Goal: Task Accomplishment & Management: Complete application form

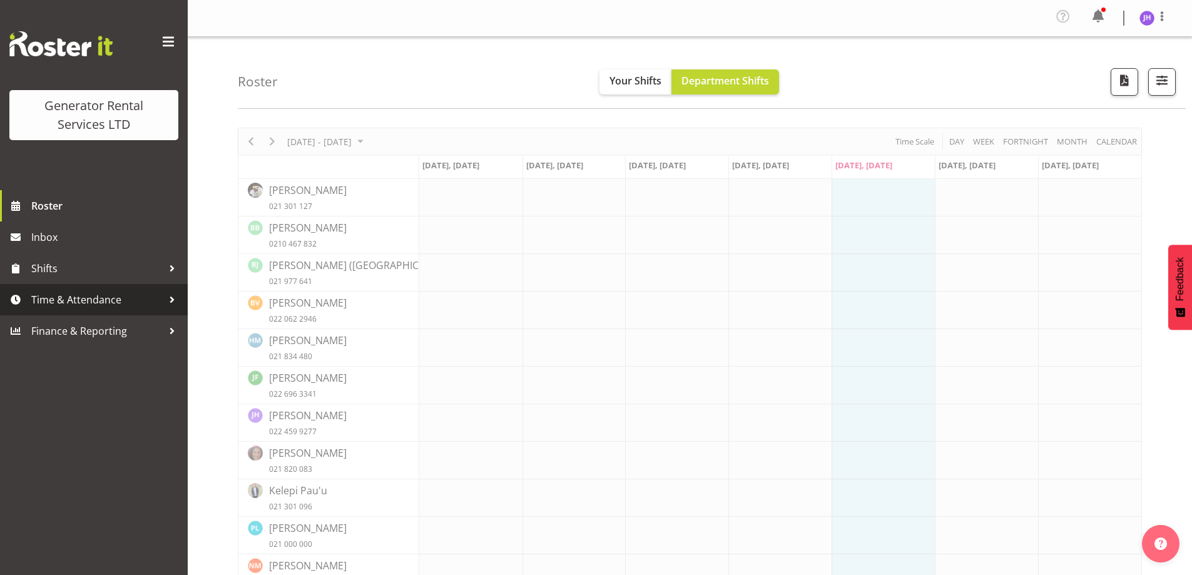
click at [121, 308] on span "Time & Attendance" at bounding box center [96, 299] width 131 height 19
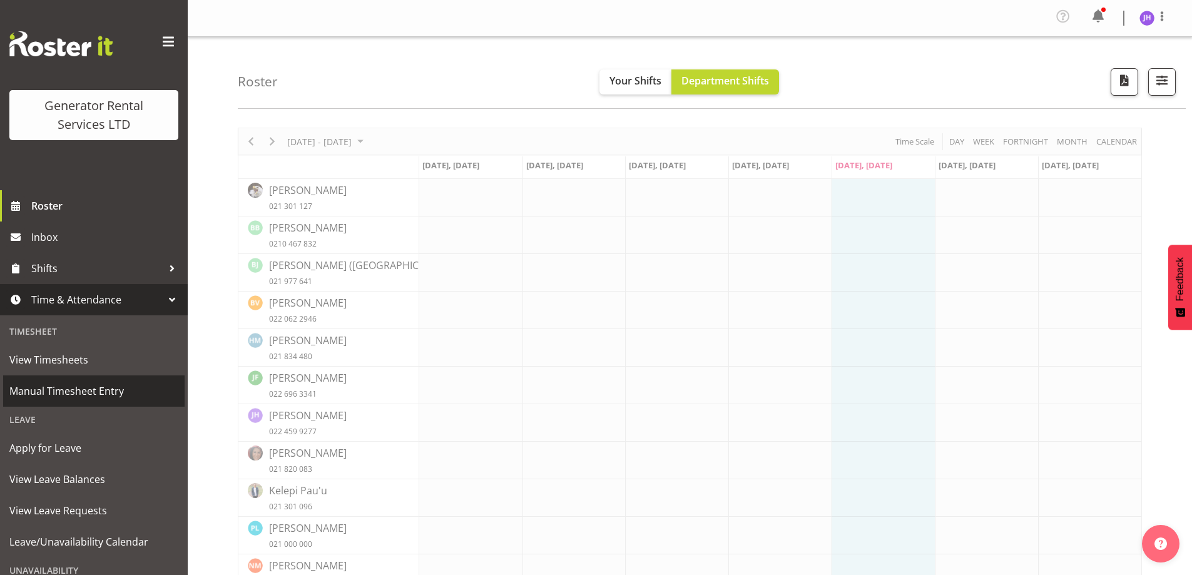
click at [99, 386] on span "Manual Timesheet Entry" at bounding box center [93, 391] width 169 height 19
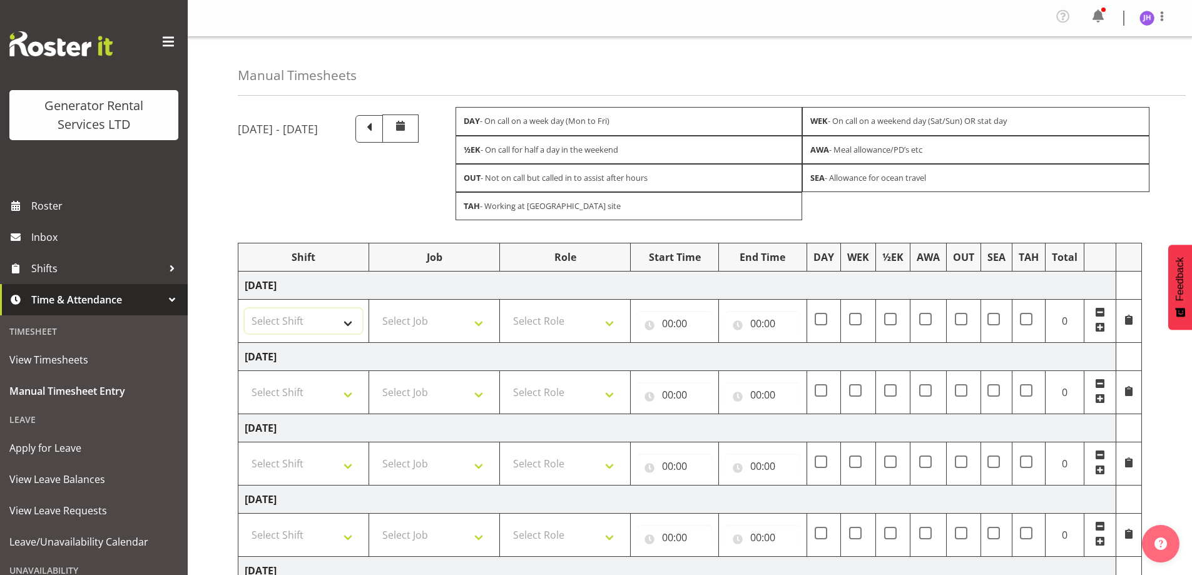
click at [330, 330] on select "Select Shift 2.1 GRS TGA RENTALS WORK 2.1 GRS TGA RENTALS WORK Omexom - Deliver…" at bounding box center [304, 320] width 118 height 25
select select "24023"
click at [245, 308] on select "Select Shift 2.1 GRS TGA RENTALS WORK 2.1 GRS TGA RENTALS WORK Omexom - Deliver…" at bounding box center [304, 320] width 118 height 25
click at [551, 332] on select "Select Role Tech Support" at bounding box center [565, 320] width 118 height 25
select select "20"
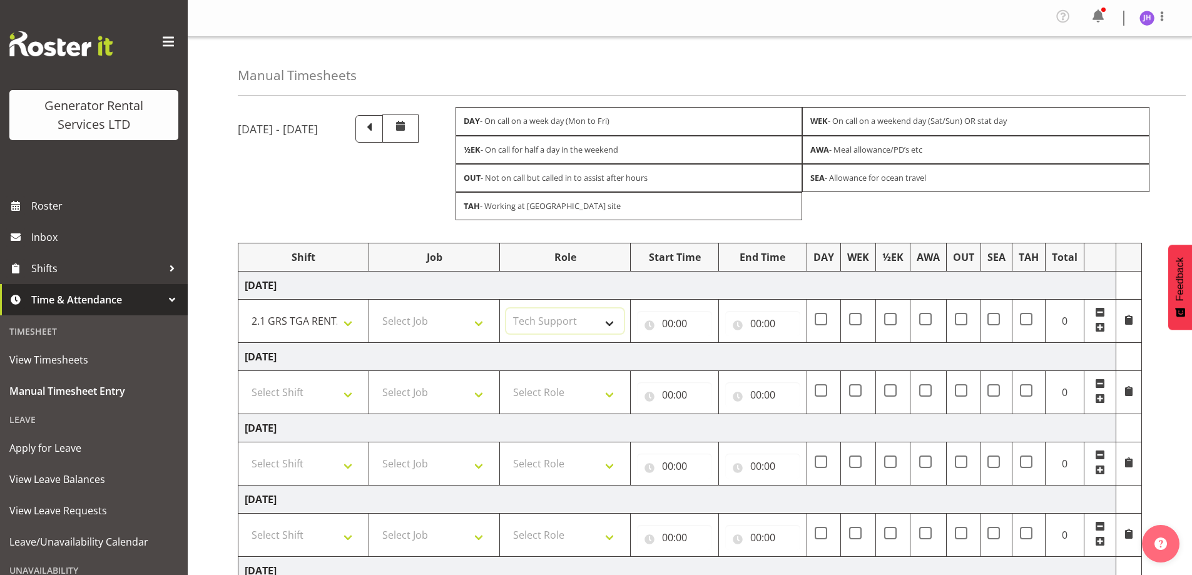
click at [506, 308] on select "Select Role Tech Support" at bounding box center [565, 320] width 118 height 25
click at [682, 330] on input "00:00" at bounding box center [674, 323] width 75 height 25
click at [725, 362] on select "00 01 02 03 04 05 06 07 08 09 10 11 12 13 14 15 16 17 18 19 20 21 22 23" at bounding box center [722, 355] width 28 height 25
select select "7"
click at [708, 343] on select "00 01 02 03 04 05 06 07 08 09 10 11 12 13 14 15 16 17 18 19 20 21 22 23" at bounding box center [722, 355] width 28 height 25
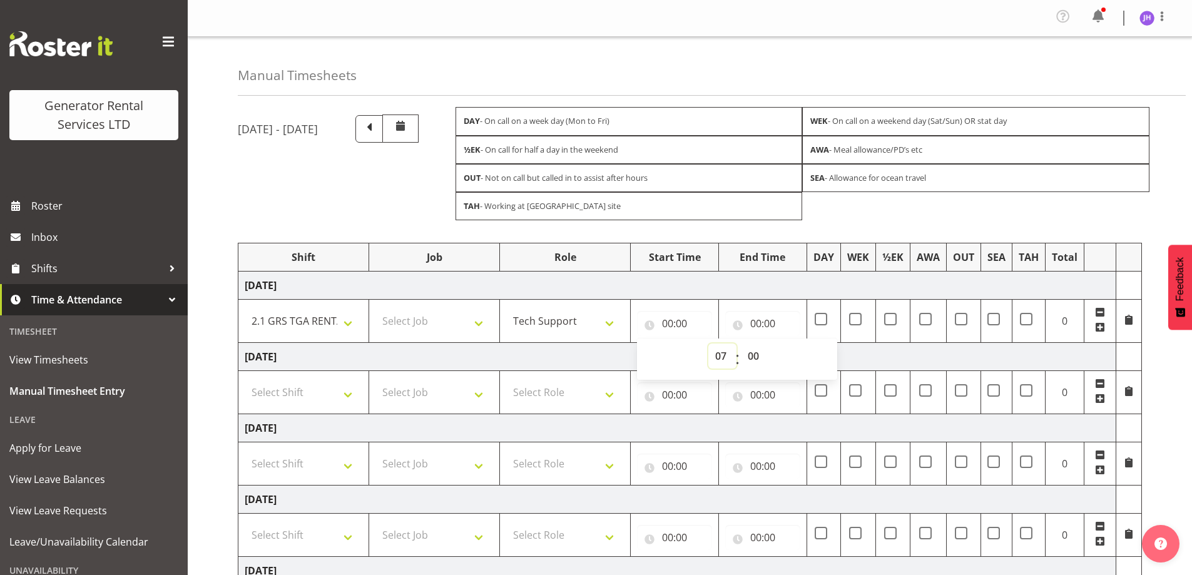
type input "07:00"
click at [764, 315] on input "00:00" at bounding box center [762, 323] width 75 height 25
drag, startPoint x: 813, startPoint y: 353, endPoint x: 813, endPoint y: 343, distance: 9.4
click at [813, 353] on select "00 01 02 03 04 05 06 07 08 09 10 11 12 13 14 15 16 17 18 19 20 21 22 23" at bounding box center [810, 355] width 28 height 25
click at [804, 353] on select "00 01 02 03 04 05 06 07 08 09 10 11 12 13 14 15 16 17 18 19 20 21 22 23" at bounding box center [810, 355] width 28 height 25
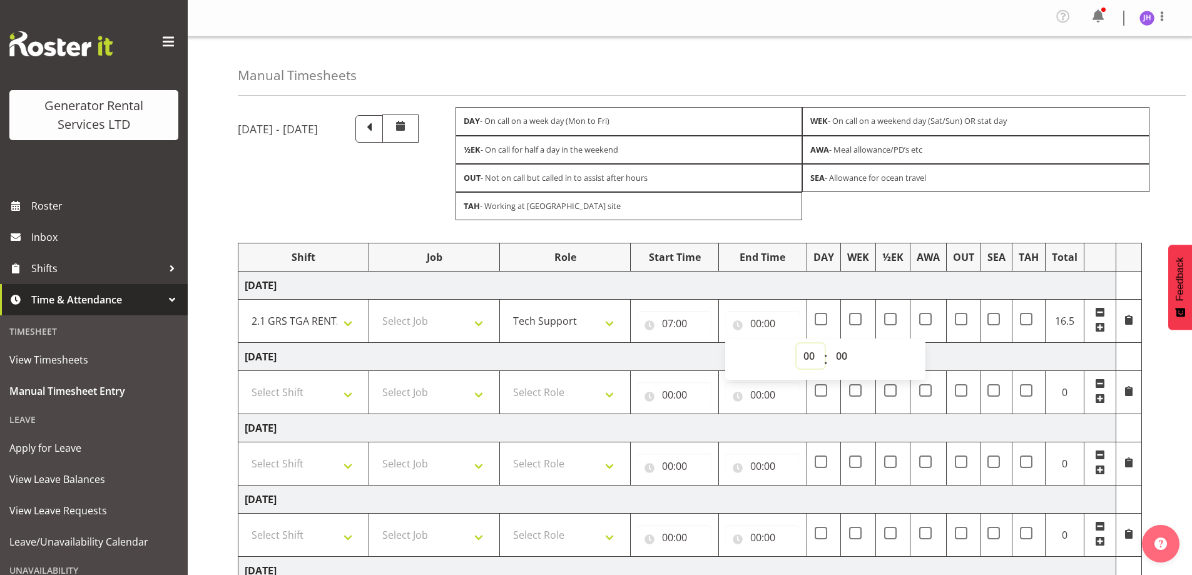
select select "17"
click at [796, 343] on select "00 01 02 03 04 05 06 07 08 09 10 11 12 13 14 15 16 17 18 19 20 21 22 23" at bounding box center [810, 355] width 28 height 25
type input "17:00"
click at [855, 356] on select "00 01 02 03 04 05 06 07 08 09 10 11 12 13 14 15 16 17 18 19 20 21 22 23 24 25 2…" at bounding box center [843, 355] width 28 height 25
click at [837, 352] on select "00 01 02 03 04 05 06 07 08 09 10 11 12 13 14 15 16 17 18 19 20 21 22 23 24 25 2…" at bounding box center [843, 355] width 28 height 25
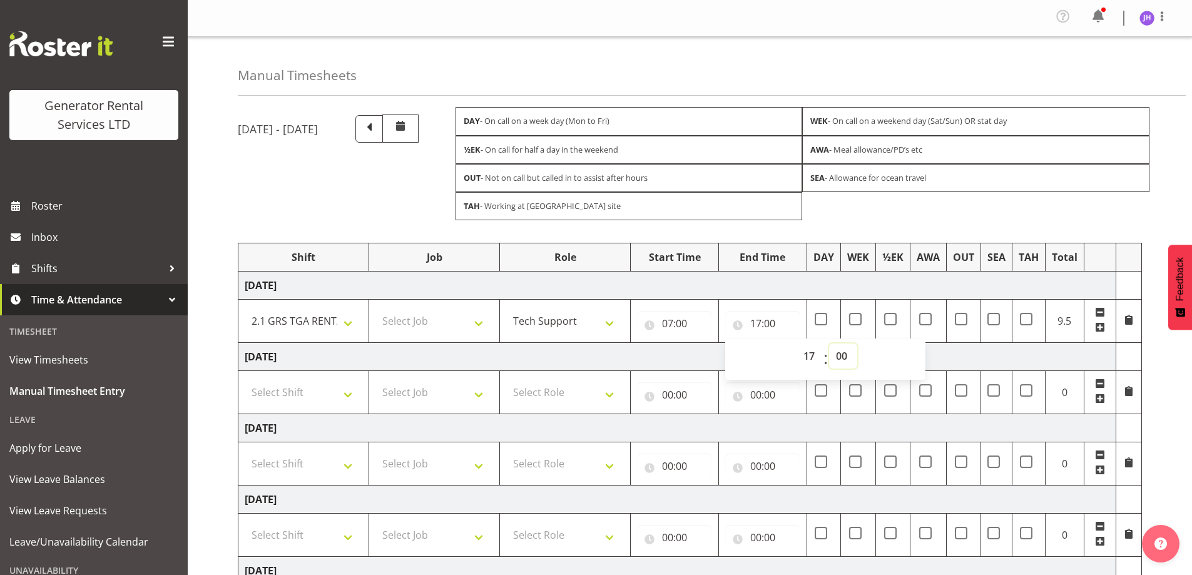
select select "30"
click at [829, 343] on select "00 01 02 03 04 05 06 07 08 09 10 11 12 13 14 15 16 17 18 19 20 21 22 23 24 25 2…" at bounding box center [843, 355] width 28 height 25
type input "17:30"
click at [846, 288] on td "[DATE]" at bounding box center [677, 285] width 878 height 28
click at [923, 318] on span at bounding box center [925, 319] width 13 height 13
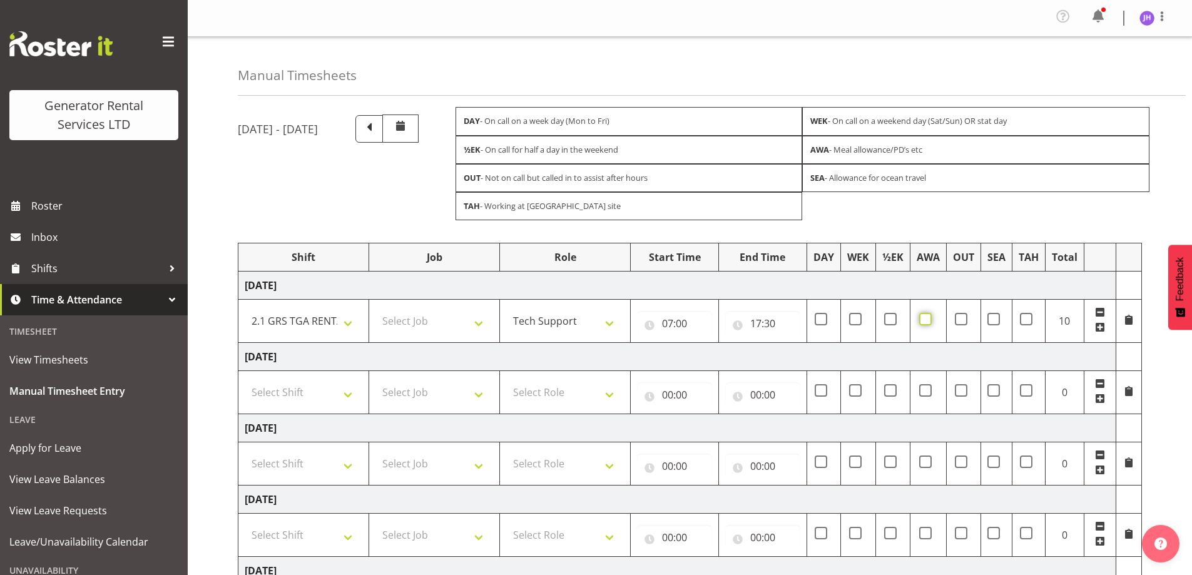
click at [923, 318] on input "checkbox" at bounding box center [923, 319] width 8 height 8
checkbox input "true"
drag, startPoint x: 281, startPoint y: 383, endPoint x: 310, endPoint y: 390, distance: 29.1
click at [281, 383] on select "Select Shift 2.1 GRS TGA RENTALS WORK 2.1 GRS TGA RENTALS WORK Omexom - Deliver…" at bounding box center [304, 392] width 118 height 25
select select "24023"
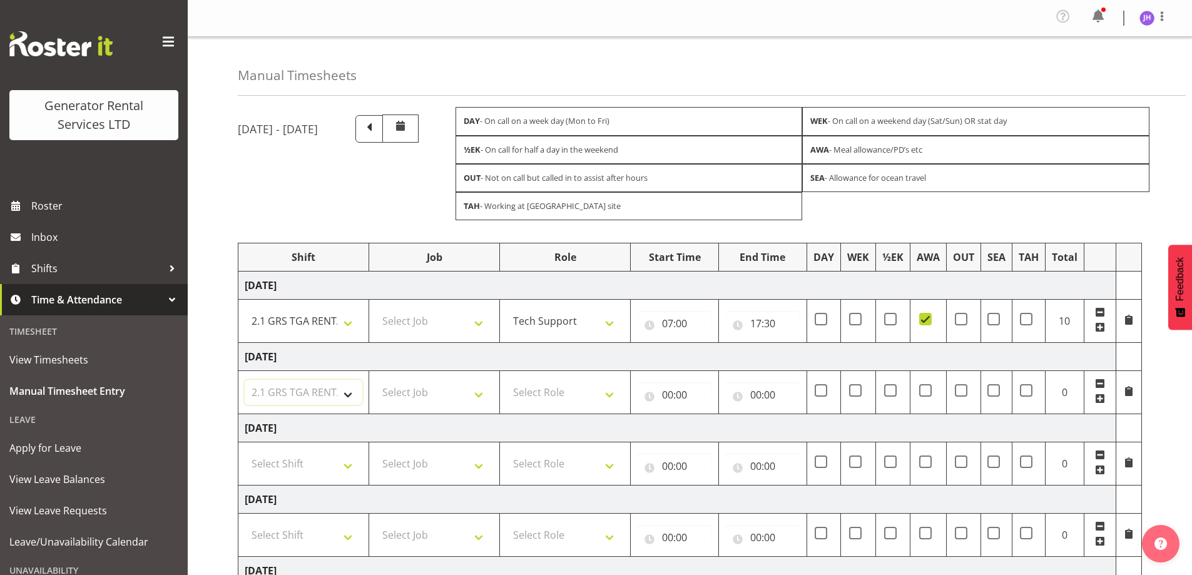
click at [245, 380] on select "Select Shift 2.1 GRS TGA RENTALS WORK 2.1 GRS TGA RENTALS WORK Omexom - Deliver…" at bounding box center [304, 392] width 118 height 25
click at [579, 378] on td "Select Role Tech Support" at bounding box center [565, 392] width 131 height 43
click at [592, 413] on td "Select Role Tech Support" at bounding box center [565, 392] width 131 height 43
click at [589, 392] on select "Select Role Tech Support" at bounding box center [565, 392] width 118 height 25
select select "20"
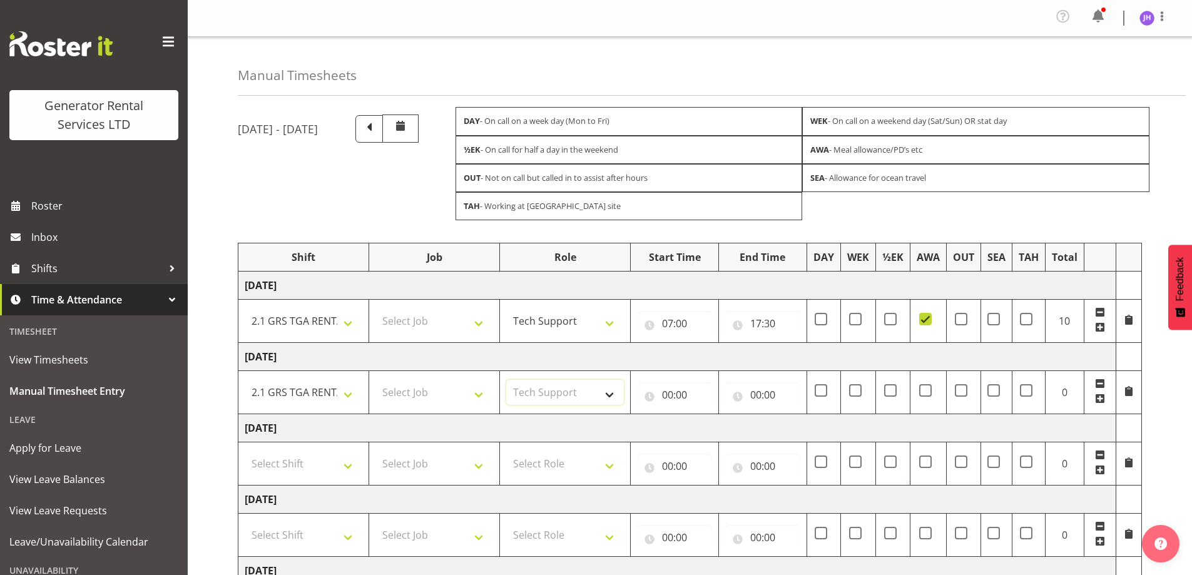
click at [506, 380] on select "Select Role Tech Support" at bounding box center [565, 392] width 118 height 25
click at [667, 395] on input "00:00" at bounding box center [674, 394] width 75 height 25
click at [715, 430] on select "00 01 02 03 04 05 06 07 08 09 10 11 12 13 14 15 16 17 18 19 20 21 22 23" at bounding box center [722, 427] width 28 height 25
select select "7"
click at [708, 415] on select "00 01 02 03 04 05 06 07 08 09 10 11 12 13 14 15 16 17 18 19 20 21 22 23" at bounding box center [722, 427] width 28 height 25
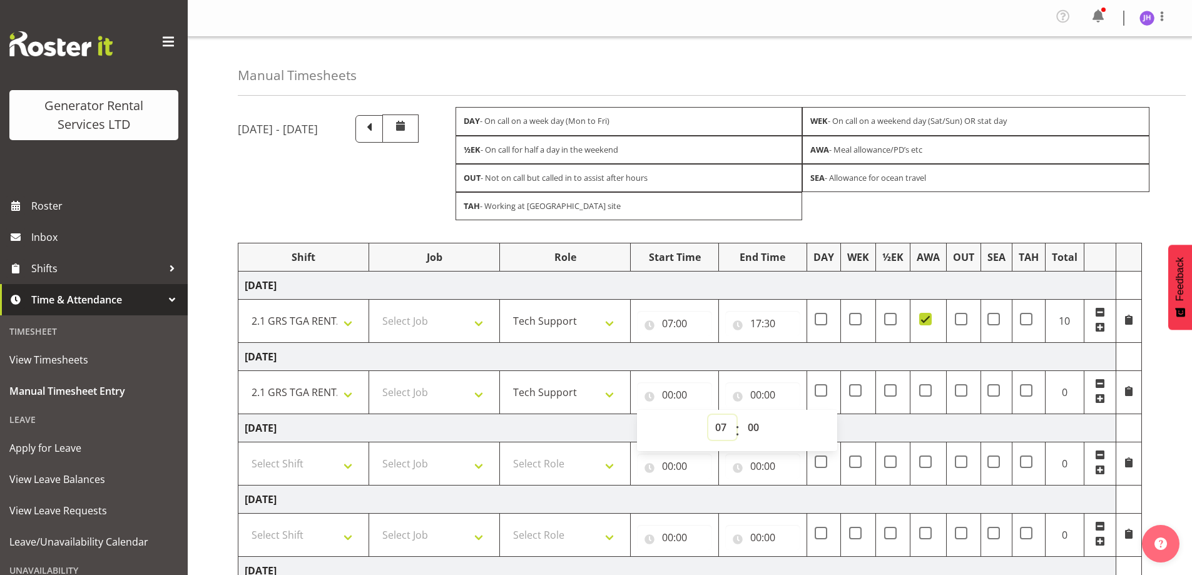
type input "07:00"
click at [762, 388] on input "00:00" at bounding box center [762, 394] width 75 height 25
click at [804, 425] on select "00 01 02 03 04 05 06 07 08 09 10 11 12 13 14 15 16 17 18 19 20 21 22 23" at bounding box center [810, 427] width 28 height 25
select select "19"
click at [796, 415] on select "00 01 02 03 04 05 06 07 08 09 10 11 12 13 14 15 16 17 18 19 20 21 22 23" at bounding box center [810, 427] width 28 height 25
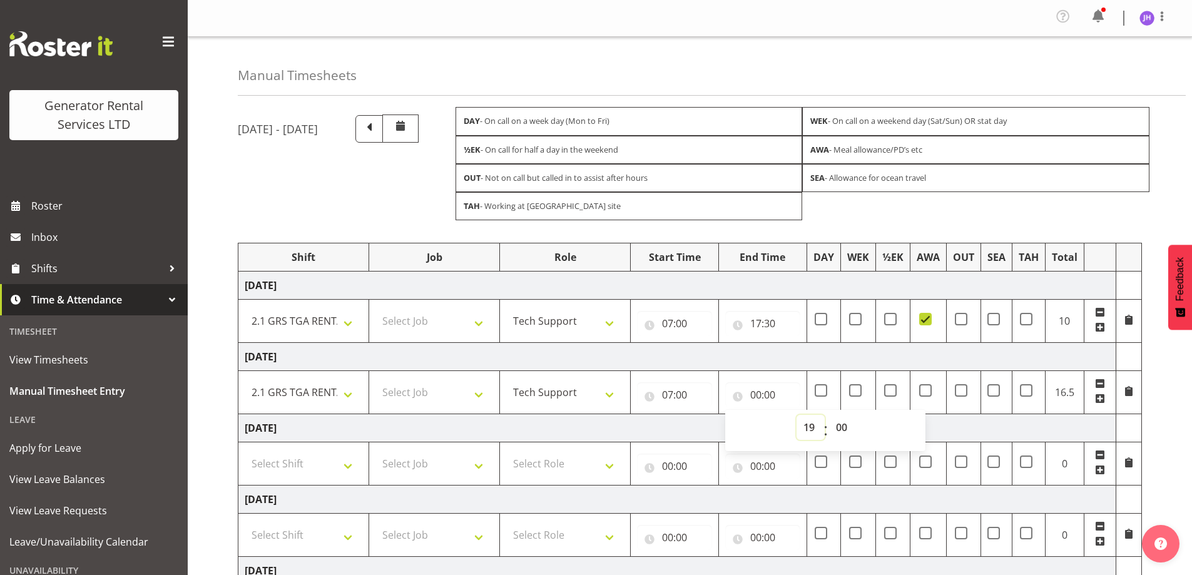
type input "19:00"
click at [829, 353] on td "[DATE]" at bounding box center [677, 357] width 878 height 28
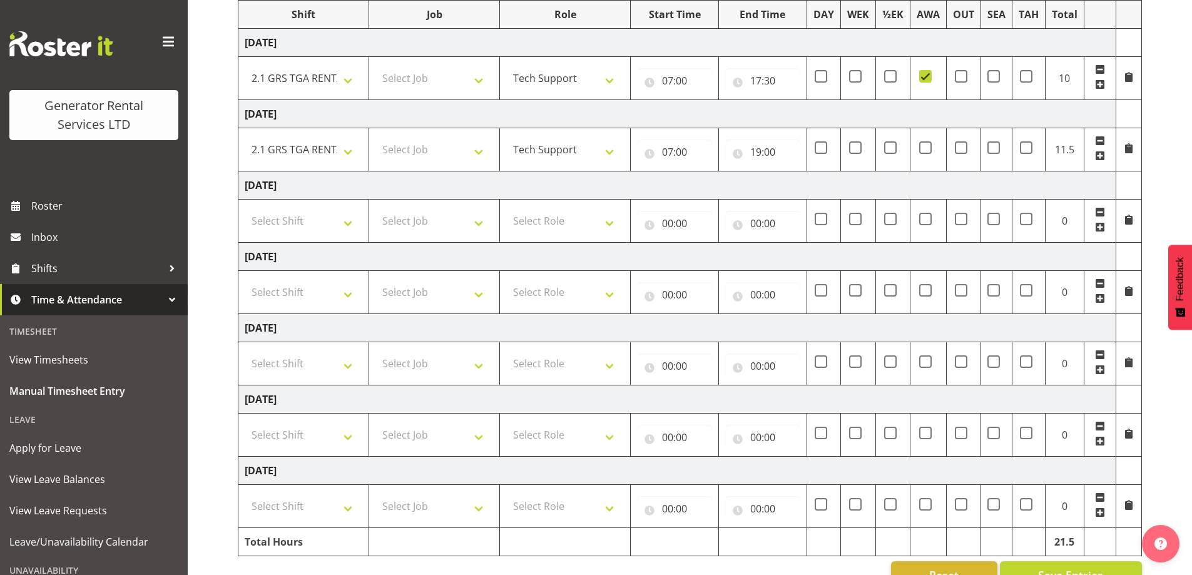
scroll to position [275, 0]
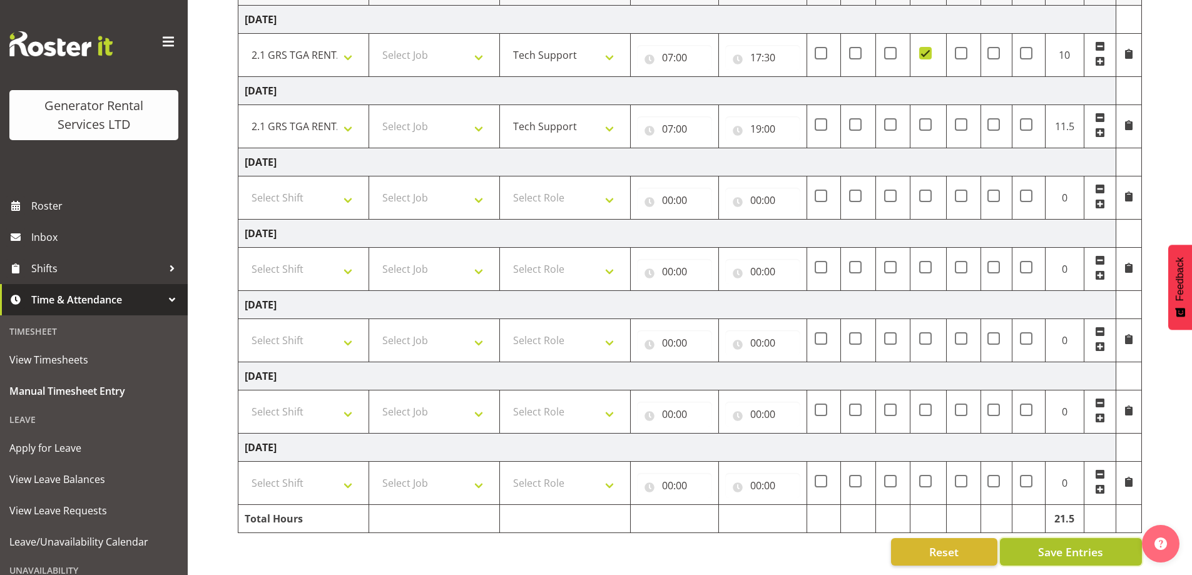
click at [1056, 544] on span "Save Entries" at bounding box center [1070, 552] width 65 height 16
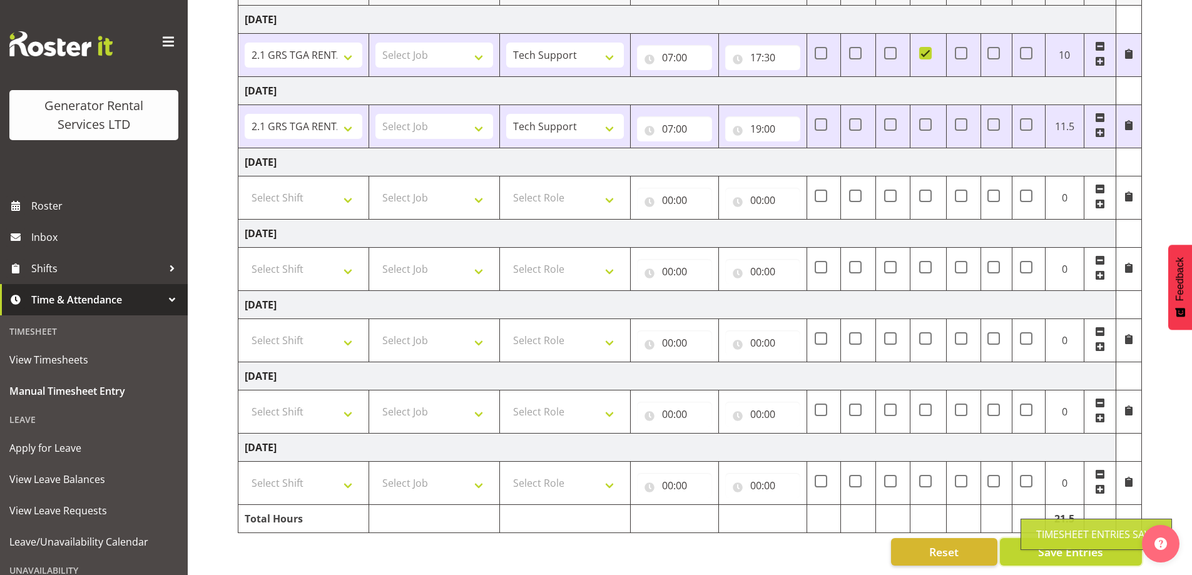
scroll to position [25, 0]
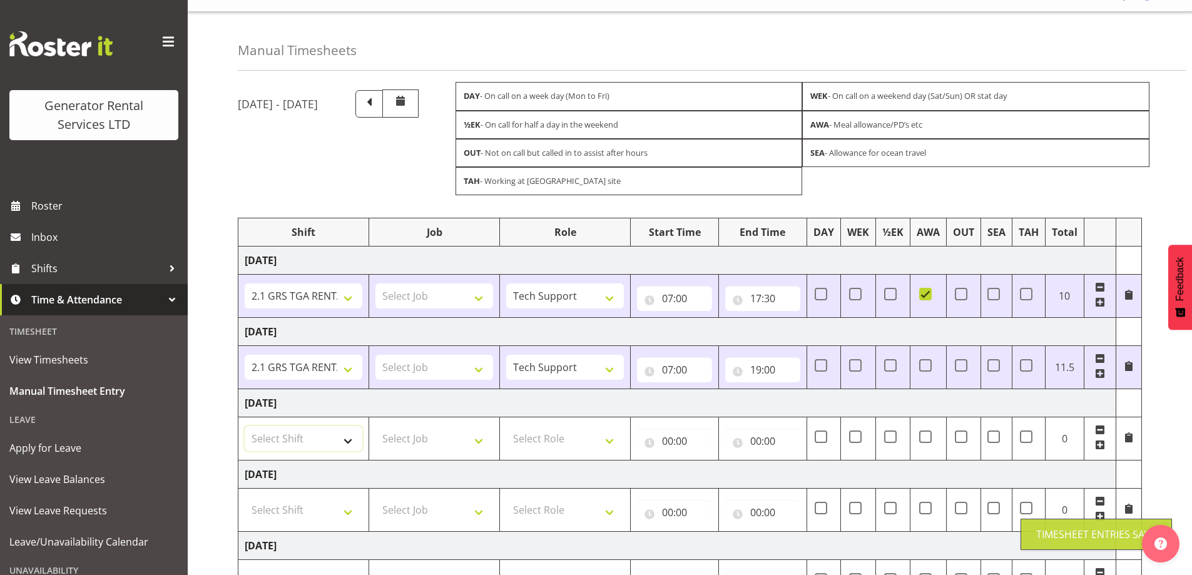
click at [335, 437] on select "Select Shift 2.1 GRS TGA RENTALS WORK 2.1 GRS TGA RENTALS WORK Omexom - Deliver…" at bounding box center [304, 438] width 118 height 25
select select "24023"
click at [245, 426] on select "Select Shift 2.1 GRS TGA RENTALS WORK 2.1 GRS TGA RENTALS WORK Omexom - Deliver…" at bounding box center [304, 438] width 118 height 25
click at [572, 433] on select "Select Role Tech Support" at bounding box center [565, 438] width 118 height 25
select select "20"
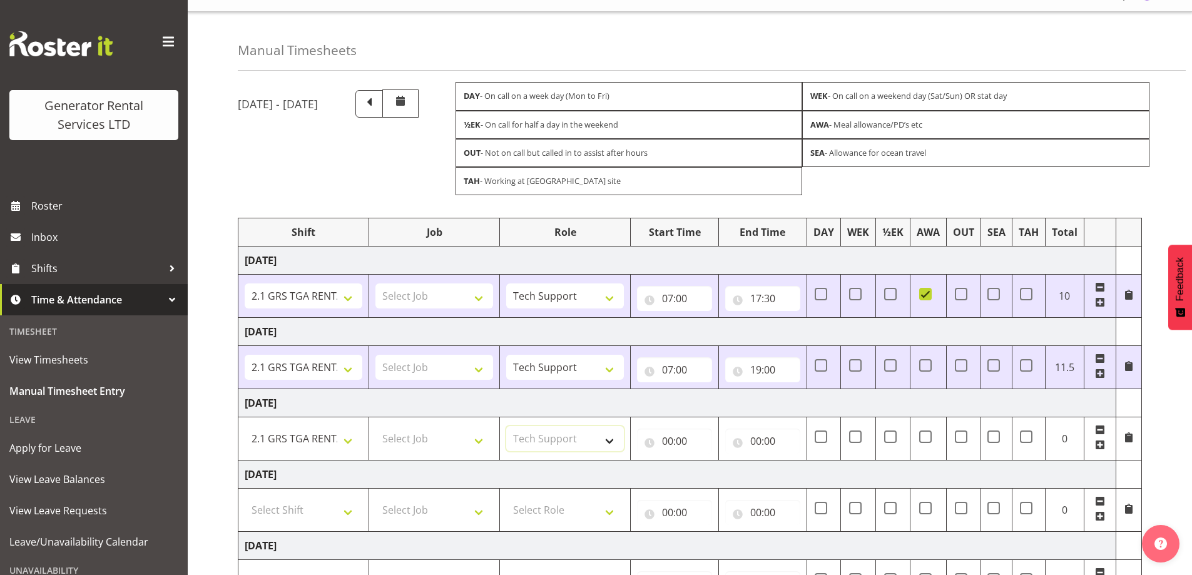
click at [506, 426] on select "Select Role Tech Support" at bounding box center [565, 438] width 118 height 25
click at [674, 440] on input "00:00" at bounding box center [674, 440] width 75 height 25
click at [709, 468] on select "00 01 02 03 04 05 06 07 08 09 10 11 12 13 14 15 16 17 18 19 20 21 22 23" at bounding box center [722, 473] width 28 height 25
select select "7"
click at [708, 461] on select "00 01 02 03 04 05 06 07 08 09 10 11 12 13 14 15 16 17 18 19 20 21 22 23" at bounding box center [722, 473] width 28 height 25
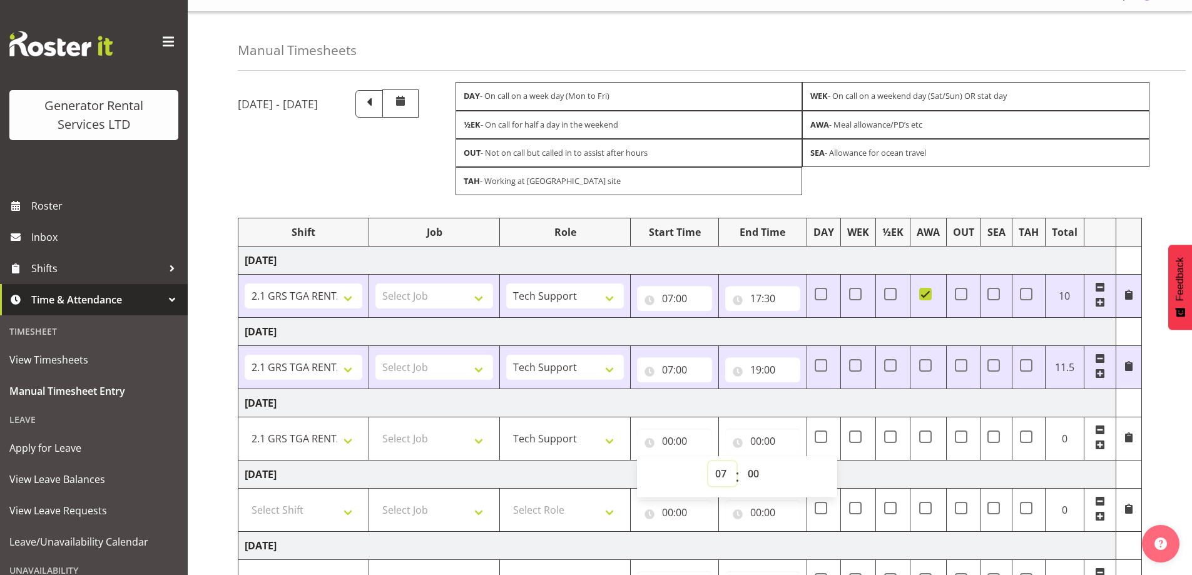
type input "07:00"
click at [757, 445] on input "00:00" at bounding box center [762, 440] width 75 height 25
click at [816, 470] on select "00 01 02 03 04 05 06 07 08 09 10 11 12 13 14 15 16 17 18 19 20 21 22 23" at bounding box center [810, 473] width 28 height 25
select select "16"
click at [796, 461] on select "00 01 02 03 04 05 06 07 08 09 10 11 12 13 14 15 16 17 18 19 20 21 22 23" at bounding box center [810, 473] width 28 height 25
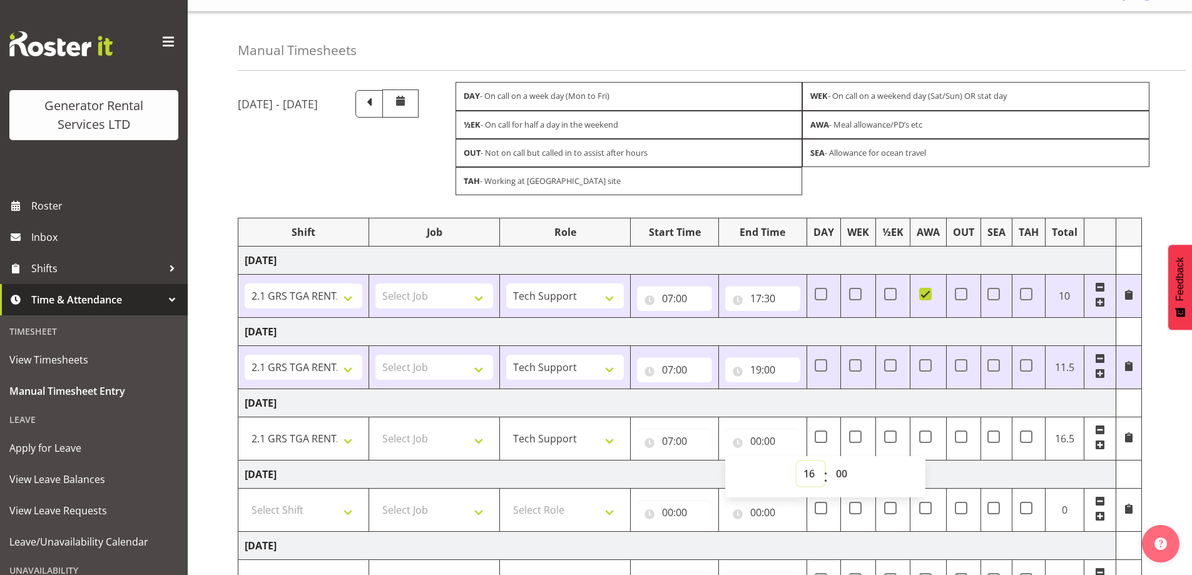
type input "16:00"
click at [844, 473] on select "00 01 02 03 04 05 06 07 08 09 10 11 12 13 14 15 16 17 18 19 20 21 22 23 24 25 2…" at bounding box center [843, 473] width 28 height 25
select select "30"
click at [829, 461] on select "00 01 02 03 04 05 06 07 08 09 10 11 12 13 14 15 16 17 18 19 20 21 22 23 24 25 2…" at bounding box center [843, 473] width 28 height 25
type input "16:30"
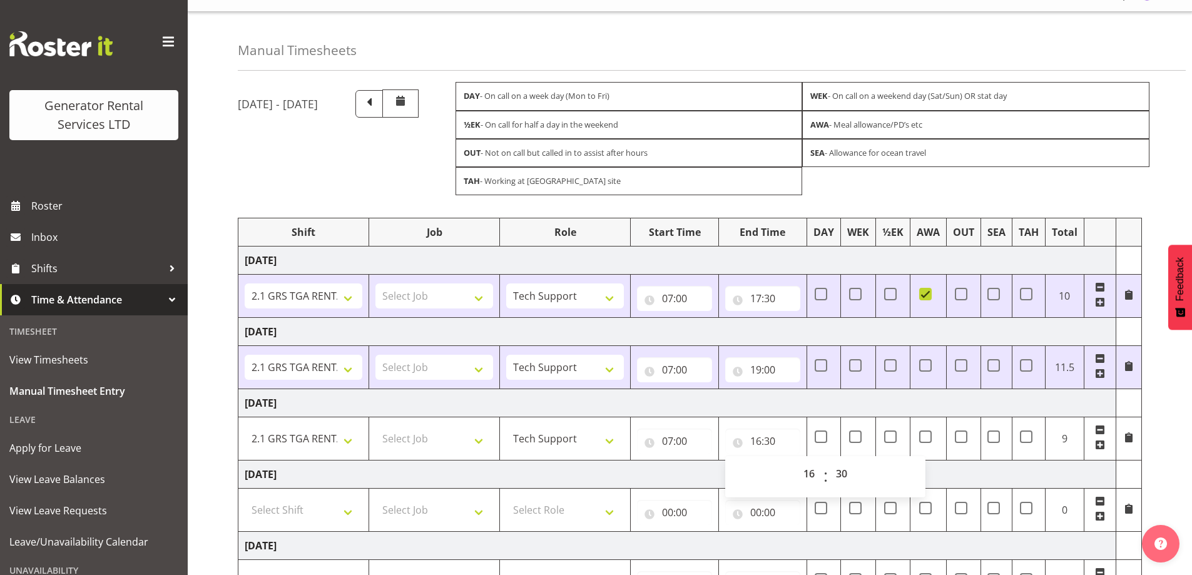
click at [849, 400] on td "[DATE]" at bounding box center [677, 403] width 878 height 28
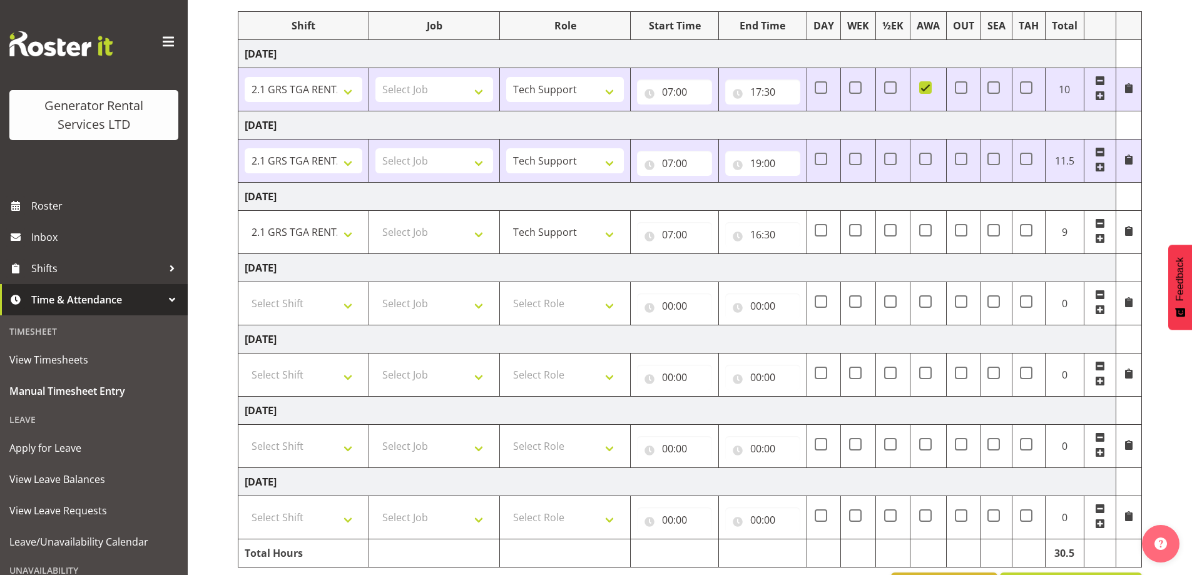
scroll to position [275, 0]
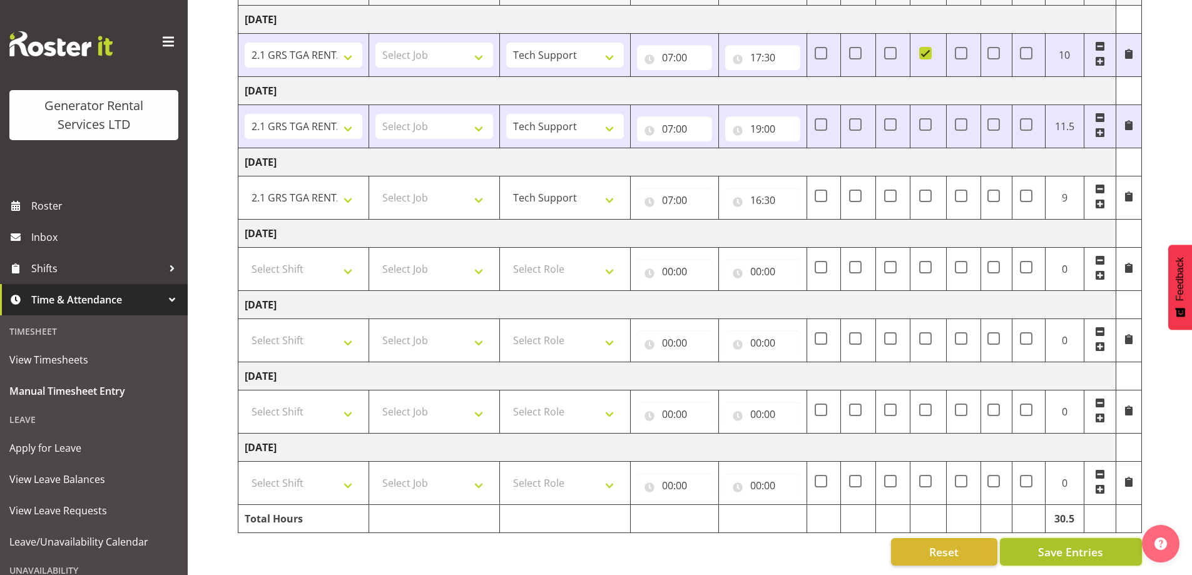
click at [1059, 544] on span "Save Entries" at bounding box center [1070, 552] width 65 height 16
